Goal: Communication & Community: Answer question/provide support

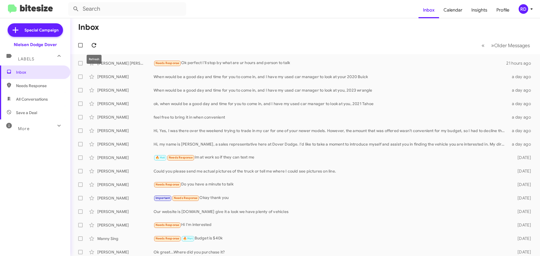
click at [95, 46] on icon at bounding box center [94, 45] width 7 height 7
click at [213, 63] on div "Needs Response Ok perfect I'll stop by what are ur hours and person to talk" at bounding box center [332, 63] width 359 height 6
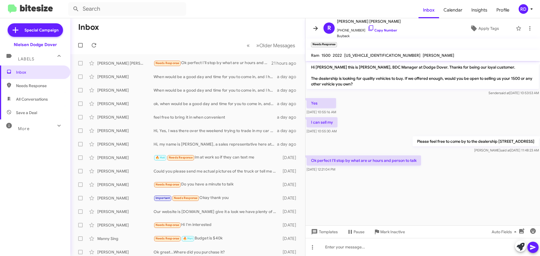
click at [316, 27] on icon at bounding box center [315, 28] width 4 height 4
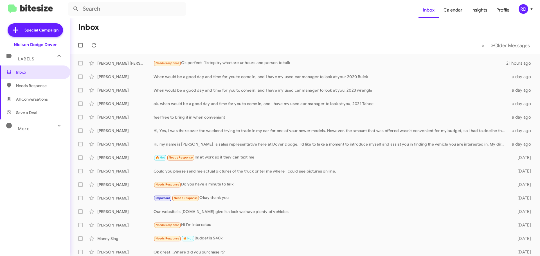
click at [39, 5] on img at bounding box center [30, 8] width 45 height 9
click at [92, 41] on button at bounding box center [93, 45] width 11 height 11
